Goal: Navigation & Orientation: Find specific page/section

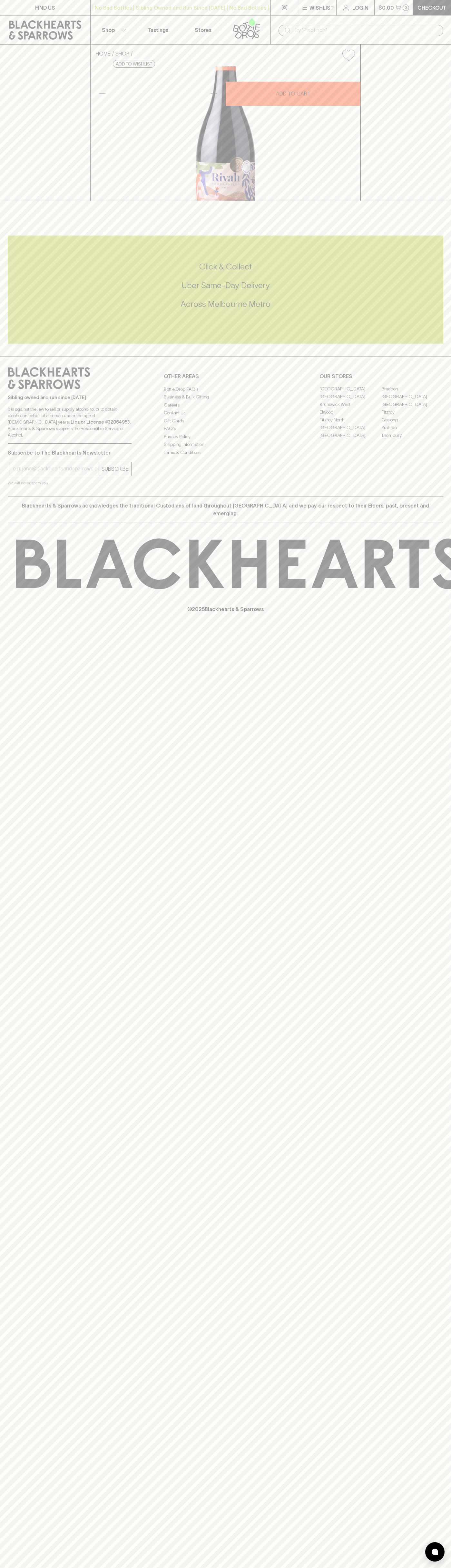
click at [141, 28] on link "Tastings" at bounding box center [158, 30] width 45 height 29
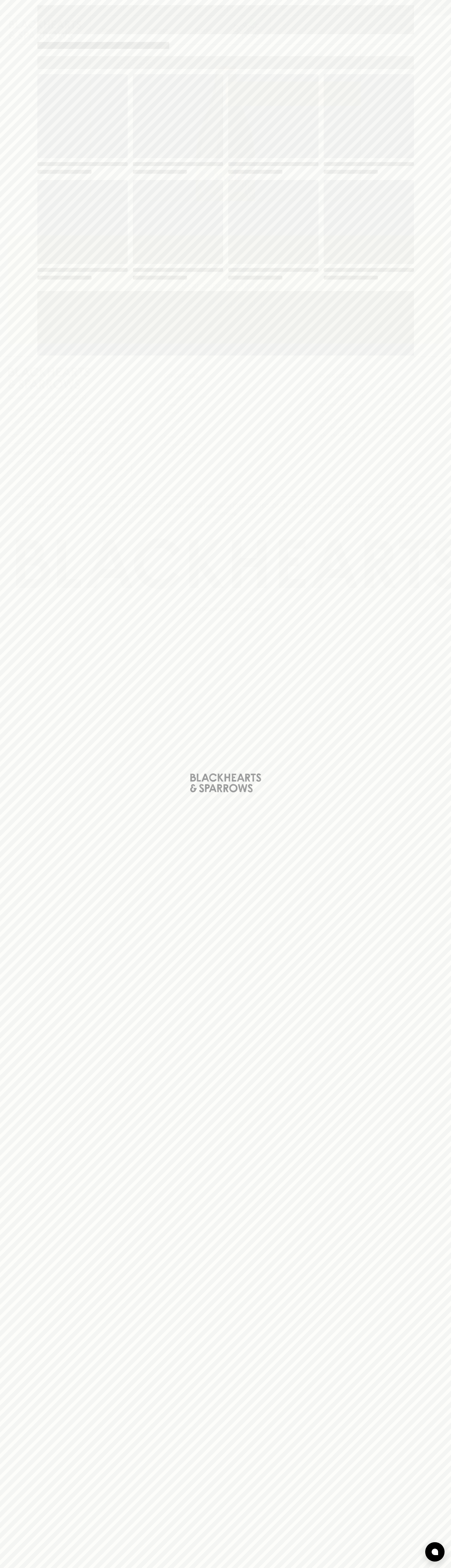
click at [435, 1559] on div at bounding box center [435, 1552] width 19 height 19
click at [76, 1567] on html "FIND US | No Bad Bottles | Sibling Owned and Run Since [DATE] | No Bad Bottles …" at bounding box center [225, 784] width 451 height 1568
click at [22, 1285] on div "Loading" at bounding box center [225, 784] width 451 height 1568
